Goal: Navigation & Orientation: Find specific page/section

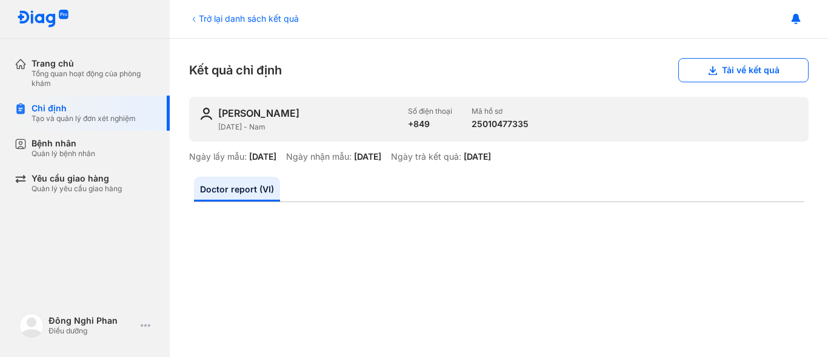
scroll to position [196, 0]
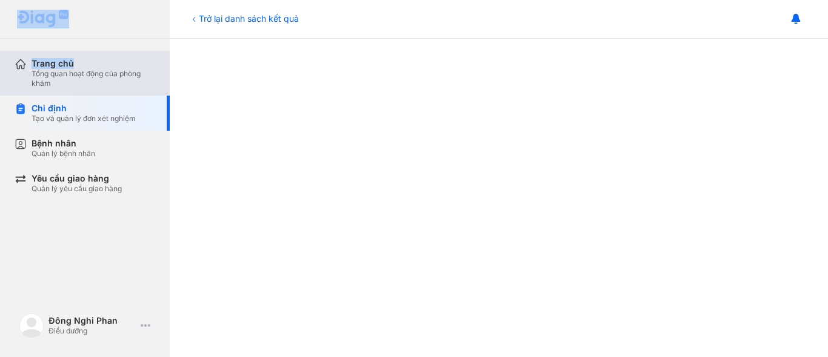
drag, startPoint x: 111, startPoint y: 41, endPoint x: 93, endPoint y: 84, distance: 46.7
click at [108, 58] on div "Trang chủ Tổng quan hoạt động của phòng khám Chỉ định Tạo và quản lý đơn xét ng…" at bounding box center [85, 178] width 170 height 357
click at [93, 84] on div "Tổng quan hoạt động của phòng khám" at bounding box center [94, 78] width 124 height 19
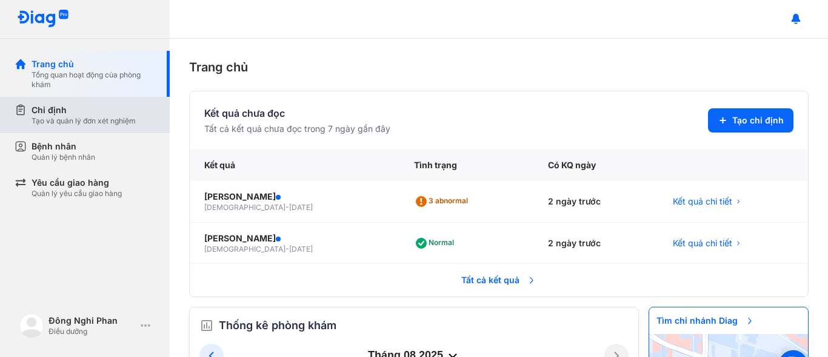
click at [92, 127] on div "Chỉ định Tạo và quản lý đơn xét nghiệm" at bounding box center [92, 115] width 155 height 36
